Goal: Transaction & Acquisition: Subscribe to service/newsletter

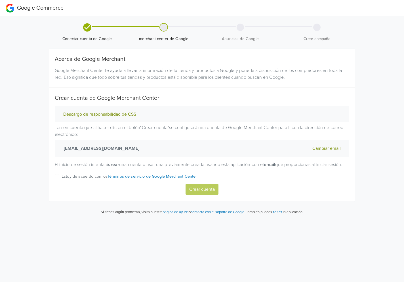
drag, startPoint x: 60, startPoint y: 179, endPoint x: 51, endPoint y: 180, distance: 8.8
click at [58, 179] on div "Estoy de acuerdo con los Términos de servicio de Google Merchant Center" at bounding box center [202, 177] width 295 height 11
click at [62, 181] on label "Estoy de acuerdo con los Términos de servicio de Google Merchant Center" at bounding box center [130, 177] width 136 height 11
click at [0, 0] on input "Estoy de acuerdo con los Términos de servicio de Google Merchant Center" at bounding box center [0, 0] width 0 height 0
click at [124, 113] on button "Descargo de responsabilidad de CSS" at bounding box center [100, 114] width 76 height 6
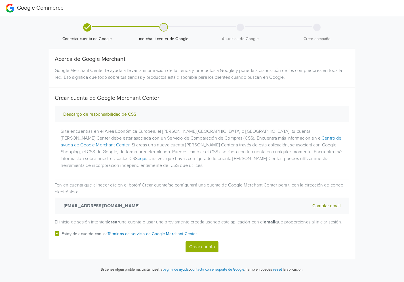
scroll to position [2, 0]
click at [147, 156] on link "aquí" at bounding box center [142, 159] width 9 height 6
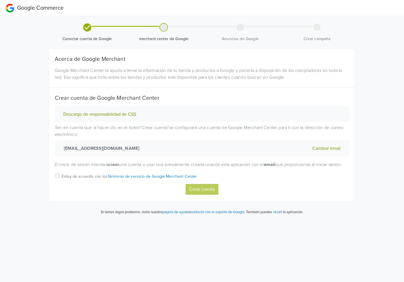
click at [129, 114] on button "Descargo de responsabilidad de CSS" at bounding box center [100, 114] width 76 height 6
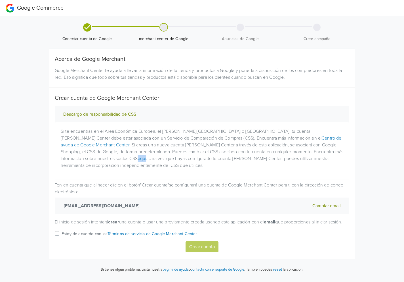
scroll to position [1, 0]
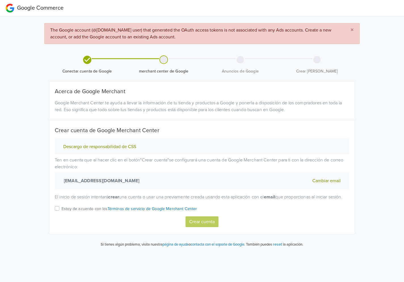
click at [64, 212] on p "Estoy de acuerdo con los Términos de servicio de Google Merchant Center" at bounding box center [130, 209] width 136 height 6
click at [0, 0] on input "Estoy de acuerdo con los Términos de servicio de Google Merchant Center" at bounding box center [0, 0] width 0 height 0
click at [204, 227] on button "Crear cuenta" at bounding box center [202, 221] width 33 height 11
select select "co"
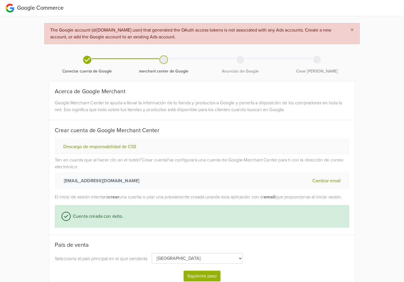
scroll to position [31, 0]
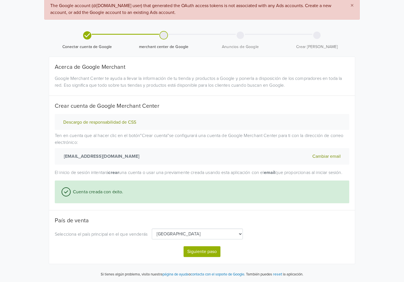
click at [193, 251] on button "Siguiente paso" at bounding box center [202, 251] width 37 height 11
select select "co"
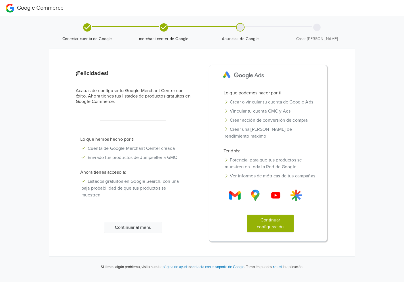
scroll to position [0, 0]
click at [266, 232] on button "Continuar configuración" at bounding box center [270, 223] width 47 height 18
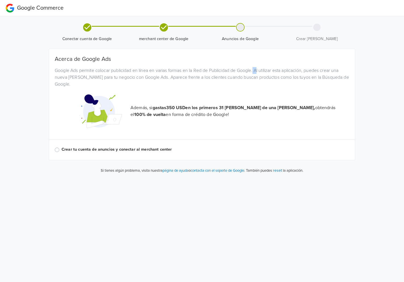
drag, startPoint x: 257, startPoint y: 68, endPoint x: 260, endPoint y: 72, distance: 5.6
click at [260, 72] on div "Google Ads permite colocar publicidad en línea en varias formas en la Red de Pu…" at bounding box center [202, 77] width 303 height 20
click at [102, 76] on div "Google Ads permite colocar publicidad en línea en varias formas en la Red de Pu…" at bounding box center [202, 77] width 303 height 20
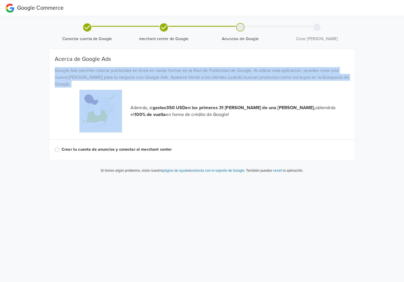
click at [102, 76] on div "Google Ads permite colocar publicidad en línea en varias formas en la Red de Pu…" at bounding box center [202, 77] width 303 height 20
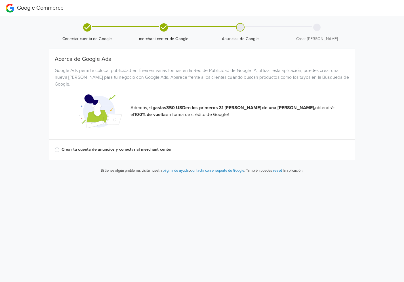
click at [62, 149] on label "Crear tu cuenta de anuncios y conectar al merchant center" at bounding box center [206, 149] width 288 height 6
click at [0, 0] on input "Crear tu cuenta de anuncios y conectar al merchant center" at bounding box center [0, 0] width 0 height 0
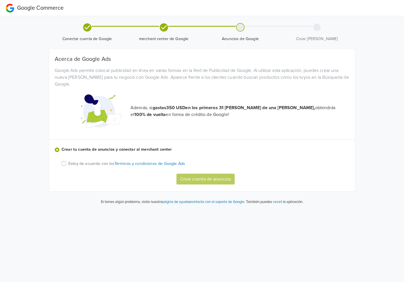
click at [59, 162] on div "Acerca de Google Ads Google Ads permite colocar publicidad en línea en varias f…" at bounding box center [202, 120] width 295 height 129
click at [68, 163] on label "Estoy de acuerdo con los Términos y condiciones de Google Ads" at bounding box center [126, 163] width 117 height 7
click at [0, 0] on input "Estoy de acuerdo con los Términos y condiciones de Google Ads" at bounding box center [0, 0] width 0 height 0
click at [198, 177] on button "Crear cuenta de anuncios" at bounding box center [206, 179] width 58 height 11
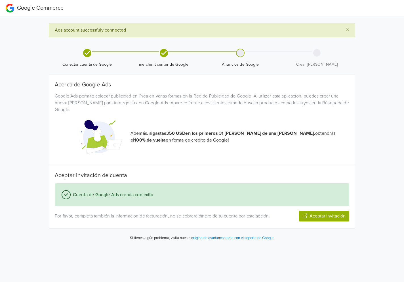
click at [310, 213] on button "Aceptar invitación" at bounding box center [324, 215] width 50 height 11
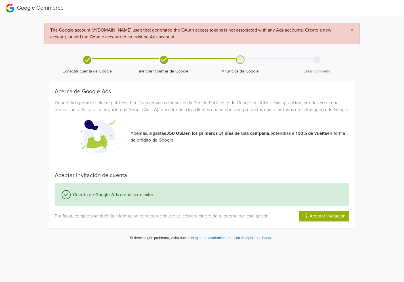
click at [307, 218] on icon "button" at bounding box center [305, 215] width 5 height 5
click at [309, 57] on span "Crear campaña" at bounding box center [317, 64] width 72 height 19
click at [355, 27] on button "×" at bounding box center [352, 30] width 15 height 14
click at [310, 221] on button "Aceptar invitación" at bounding box center [324, 215] width 50 height 11
click at [160, 71] on span "merchant center de Google" at bounding box center [164, 71] width 72 height 6
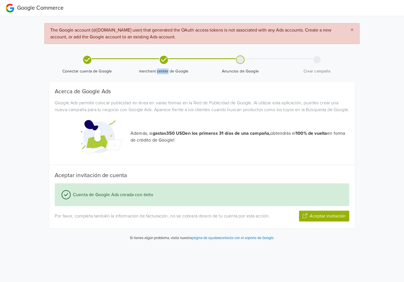
click at [160, 71] on span "merchant center de Google" at bounding box center [164, 71] width 72 height 6
